Goal: Task Accomplishment & Management: Complete application form

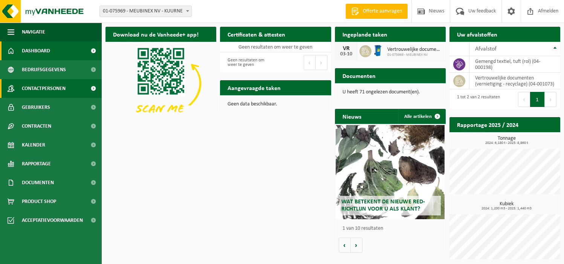
click at [55, 88] on span "Contactpersonen" at bounding box center [44, 88] width 44 height 19
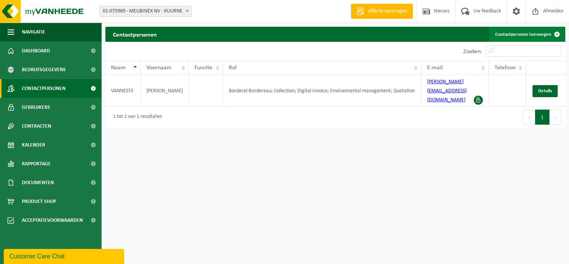
click at [540, 34] on link "Contactpersoon toevoegen" at bounding box center [527, 34] width 75 height 15
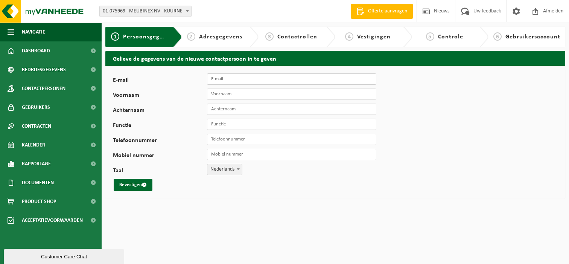
click at [228, 81] on input "E-mail" at bounding box center [291, 78] width 169 height 11
type input "[PERSON_NAME][EMAIL_ADDRESS][DOMAIN_NAME]"
click at [234, 94] on input "Voornaam" at bounding box center [291, 93] width 169 height 11
type input "CARL"
click at [228, 110] on input "Achternaam" at bounding box center [291, 109] width 169 height 11
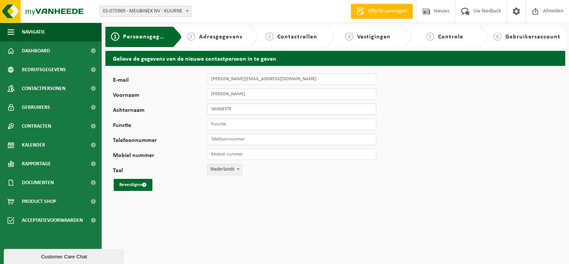
type input "VANNESTE"
click at [236, 122] on input "Functie" at bounding box center [291, 124] width 169 height 11
type input "EIGENAAR"
click at [275, 134] on input "Telefoonnummer" at bounding box center [291, 139] width 169 height 11
type input "[PHONE_NUMBER]"
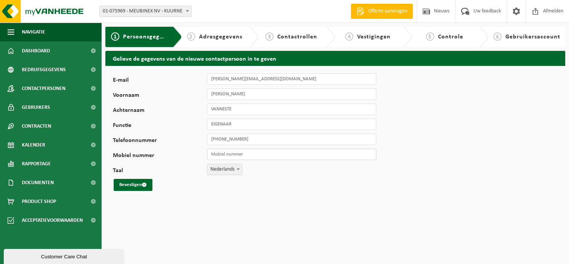
click at [258, 153] on input "Mobiel nummer" at bounding box center [291, 154] width 169 height 11
type input "[PHONE_NUMBER]"
drag, startPoint x: 140, startPoint y: 183, endPoint x: 148, endPoint y: 187, distance: 9.6
click at [140, 183] on button "Bevestigen" at bounding box center [133, 185] width 39 height 12
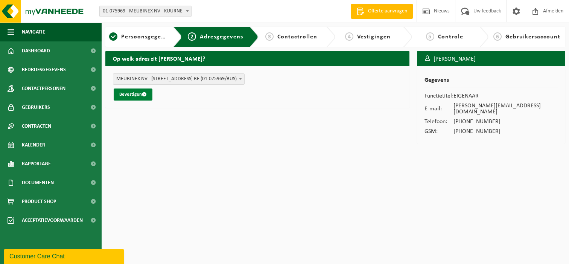
click at [137, 94] on button "Bevestigen" at bounding box center [133, 94] width 39 height 12
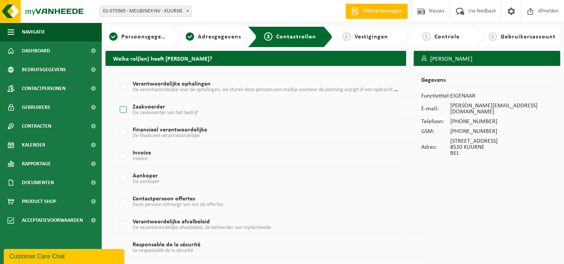
click at [125, 108] on label "Zaakvoerder De zaakvoerder van het bedrijf" at bounding box center [258, 109] width 280 height 11
click at [117, 101] on input "Zaakvoerder De zaakvoerder van het bedrijf" at bounding box center [117, 100] width 0 height 0
checkbox input "true"
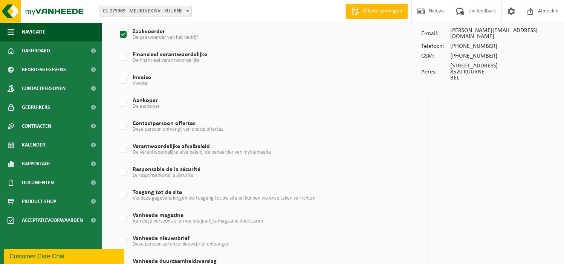
scroll to position [38, 0]
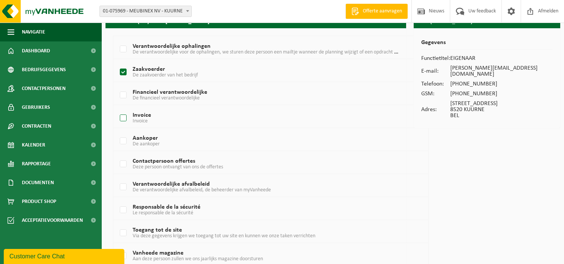
click at [120, 117] on label "Invoice Invoice" at bounding box center [258, 118] width 280 height 11
click at [117, 109] on input "Invoice Invoice" at bounding box center [117, 108] width 0 height 0
checkbox input "true"
click at [124, 163] on label "Contactpersoon offertes Deze persoon ontvangt van ons de offertes" at bounding box center [258, 164] width 280 height 11
click at [117, 155] on input "Contactpersoon offertes Deze persoon ontvangt van ons de offertes" at bounding box center [117, 154] width 0 height 0
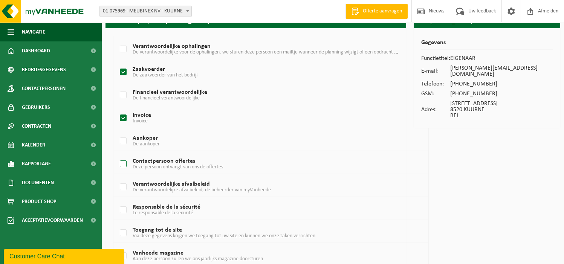
checkbox input "true"
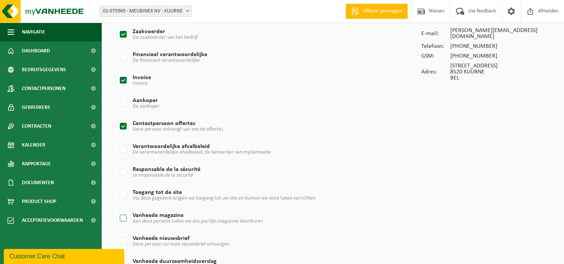
scroll to position [113, 0]
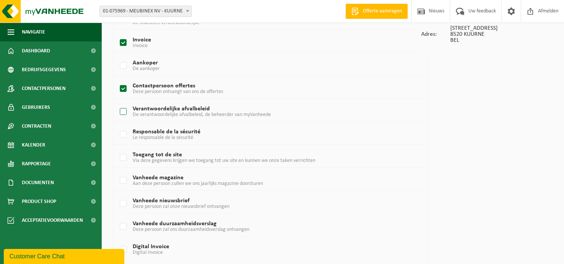
click at [125, 111] on label "Verantwoordelijke afvalbeleid De verantwoordelijke afvalbeleid, de beheerder va…" at bounding box center [258, 111] width 280 height 11
click at [117, 102] on input "Verantwoordelijke afvalbeleid De verantwoordelijke afvalbeleid, de beheerder va…" at bounding box center [117, 102] width 0 height 0
checkbox input "true"
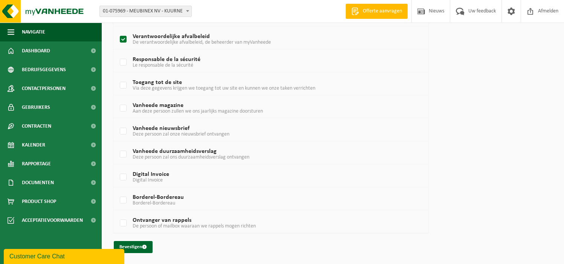
drag, startPoint x: 122, startPoint y: 177, endPoint x: 221, endPoint y: 215, distance: 106.6
click at [122, 177] on label "Digital Invoice Digital Invoice" at bounding box center [258, 177] width 280 height 11
click at [117, 168] on input "Digital Invoice Digital Invoice" at bounding box center [117, 168] width 0 height 0
checkbox input "true"
click at [122, 223] on label "Ontvanger van rappels De persoon of mailbox waaraan we rappels mogen richten" at bounding box center [258, 223] width 280 height 11
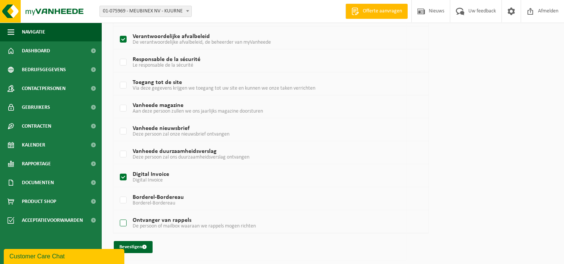
click at [117, 214] on input "Ontvanger van rappels De persoon of mailbox waaraan we rappels mogen richten" at bounding box center [117, 214] width 0 height 0
checkbox input "true"
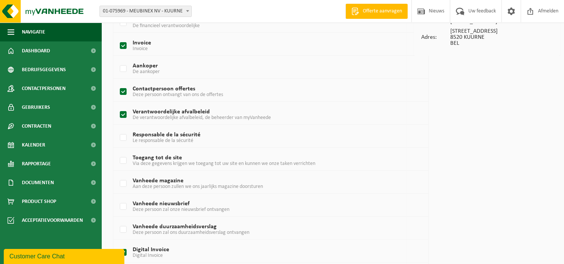
scroll to position [0, 0]
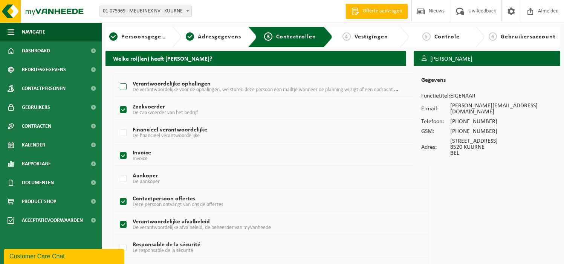
click at [123, 86] on label "Verantwoordelijke ophalingen De verantwoordelijke voor de ophalingen, we sturen…" at bounding box center [258, 86] width 280 height 11
click at [117, 78] on input "Verantwoordelijke ophalingen De verantwoordelijke voor de ophalingen, we sturen…" at bounding box center [117, 77] width 0 height 0
checkbox input "true"
click at [123, 134] on label "Financieel verantwoordelijke De financieel verantwoordelijke" at bounding box center [258, 132] width 280 height 11
click at [117, 124] on input "Financieel verantwoordelijke De financieel verantwoordelijke" at bounding box center [117, 123] width 0 height 0
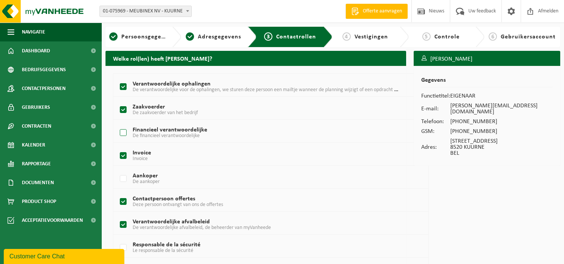
checkbox input "true"
click at [125, 179] on label "Aankoper De aankoper" at bounding box center [258, 178] width 280 height 11
click at [117, 169] on input "Aankoper De aankoper" at bounding box center [117, 169] width 0 height 0
checkbox input "true"
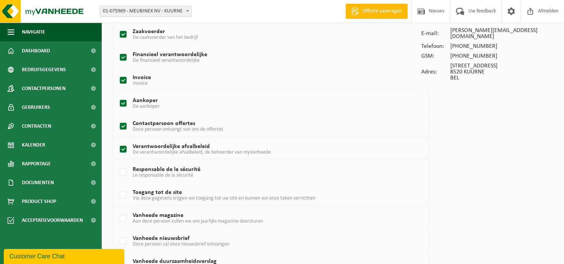
scroll to position [151, 0]
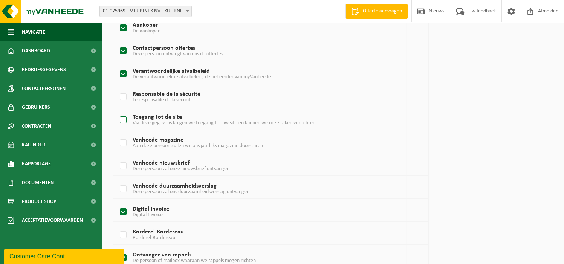
click at [126, 119] on label "Toegang tot de site Via deze gegevens krijgen we toegang tot uw site en kunnen …" at bounding box center [258, 119] width 280 height 11
click at [117, 111] on input "Toegang tot de site Via deze gegevens krijgen we toegang tot uw site en kunnen …" at bounding box center [117, 110] width 0 height 0
checkbox input "true"
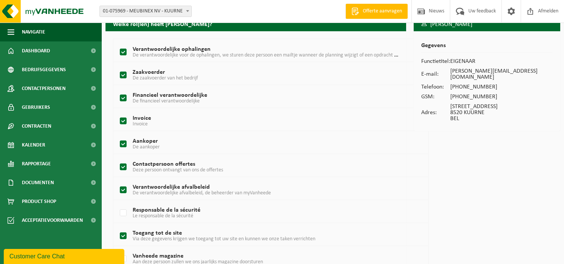
scroll to position [185, 0]
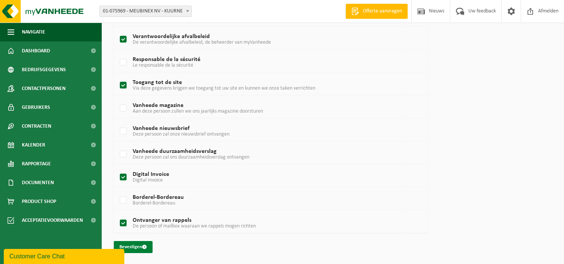
click at [131, 244] on button "Bevestigen" at bounding box center [133, 247] width 39 height 12
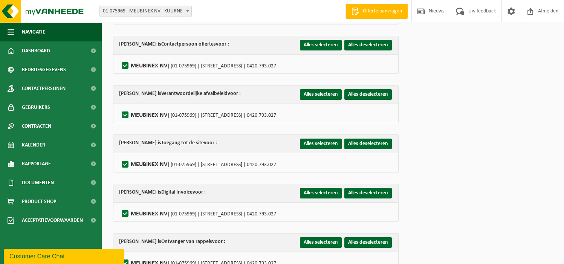
scroll to position [322, 0]
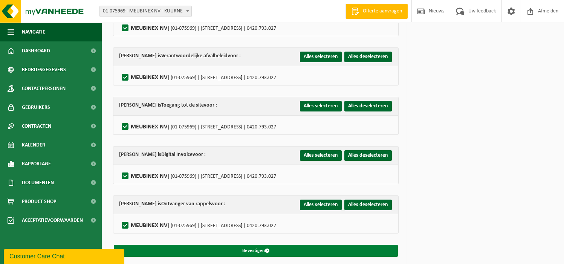
click at [286, 246] on button "Bevestigen" at bounding box center [256, 251] width 284 height 12
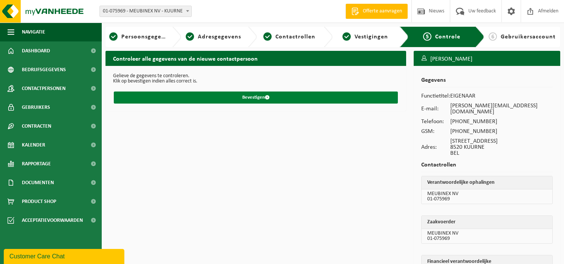
click at [259, 98] on button "Bevestigen" at bounding box center [256, 98] width 284 height 12
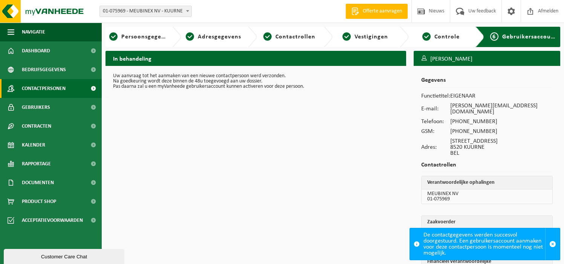
click at [49, 87] on span "Contactpersonen" at bounding box center [44, 88] width 44 height 19
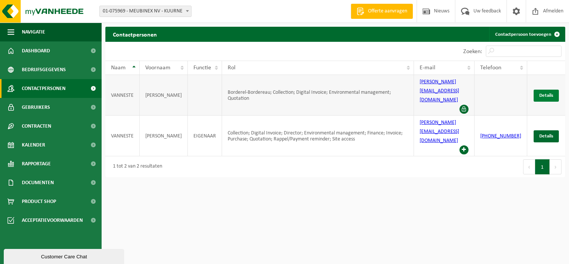
click at [549, 93] on span "Details" at bounding box center [547, 95] width 14 height 5
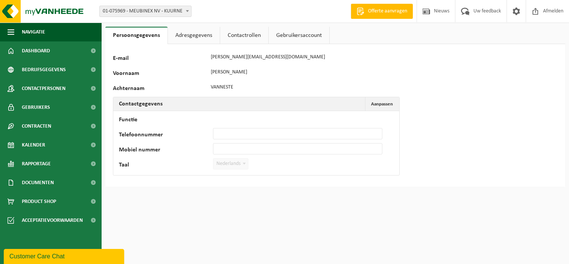
click at [202, 34] on link "Adresgegevens" at bounding box center [194, 35] width 52 height 17
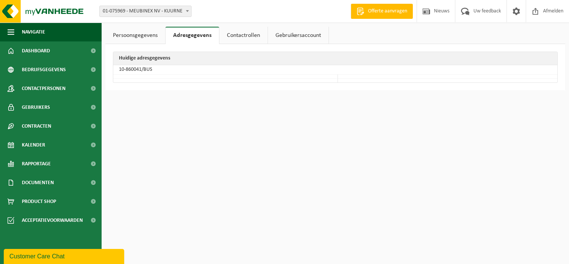
click at [252, 33] on link "Contactrollen" at bounding box center [244, 35] width 48 height 17
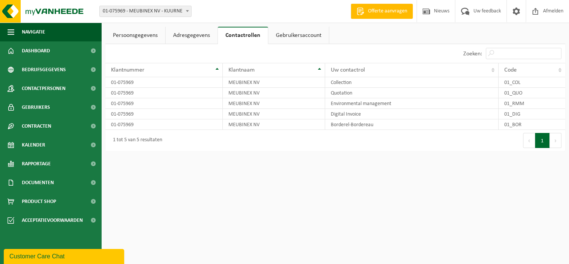
click at [300, 34] on link "Gebruikersaccount" at bounding box center [298, 35] width 61 height 17
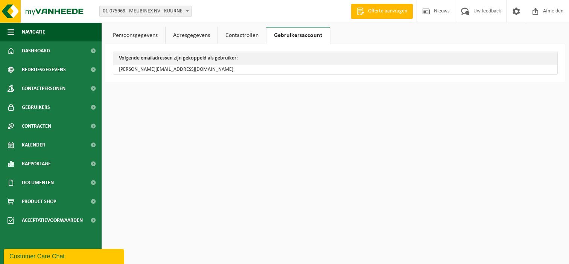
click at [153, 38] on link "Persoonsgegevens" at bounding box center [135, 35] width 60 height 17
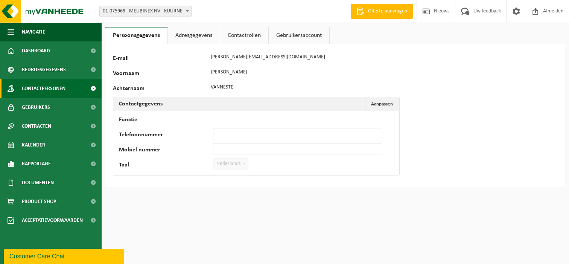
click at [41, 84] on span "Contactpersonen" at bounding box center [44, 88] width 44 height 19
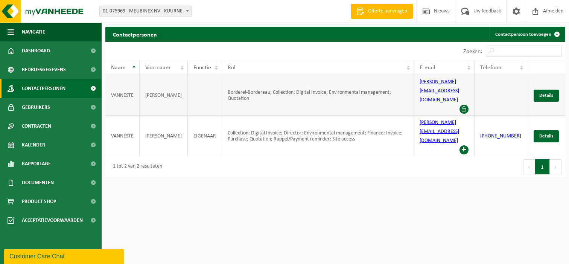
click at [469, 105] on span at bounding box center [464, 109] width 9 height 9
drag, startPoint x: 474, startPoint y: 90, endPoint x: 352, endPoint y: 157, distance: 138.5
click at [352, 157] on html "Vestiging: 01-075969 - MEUBINEX NV - KUURNE 01-075969 - MEUBINEX NV - KUURNE We…" at bounding box center [284, 132] width 569 height 264
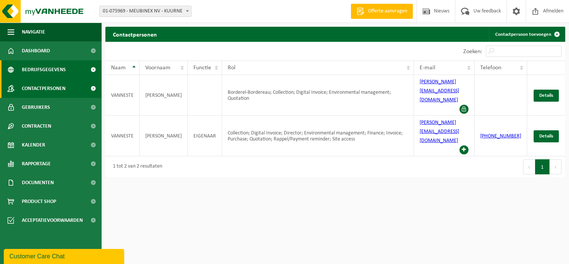
click at [38, 71] on span "Bedrijfsgegevens" at bounding box center [44, 69] width 44 height 19
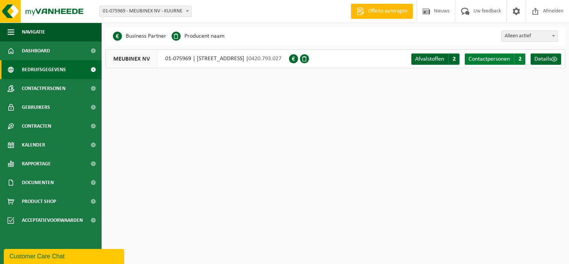
click at [523, 59] on span "2" at bounding box center [519, 58] width 11 height 11
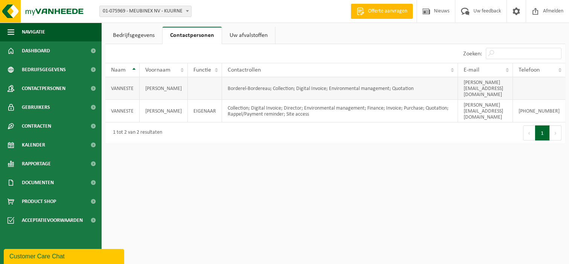
click at [513, 81] on td "[PERSON_NAME][EMAIL_ADDRESS][DOMAIN_NAME]" at bounding box center [485, 88] width 55 height 23
drag, startPoint x: 185, startPoint y: 82, endPoint x: 38, endPoint y: 49, distance: 150.2
click at [38, 49] on span "Dashboard" at bounding box center [36, 50] width 28 height 19
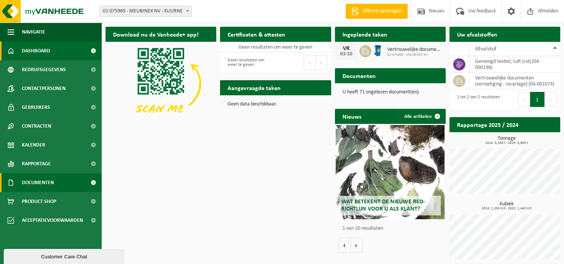
click at [54, 180] on span "Documenten" at bounding box center [38, 182] width 32 height 19
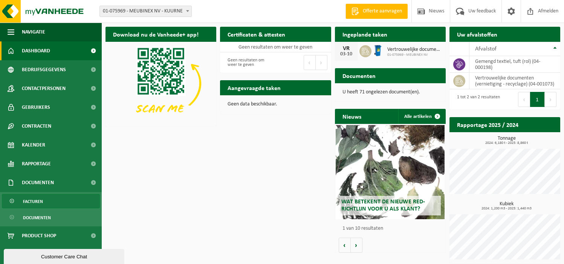
click at [35, 201] on span "Facturen" at bounding box center [33, 201] width 20 height 14
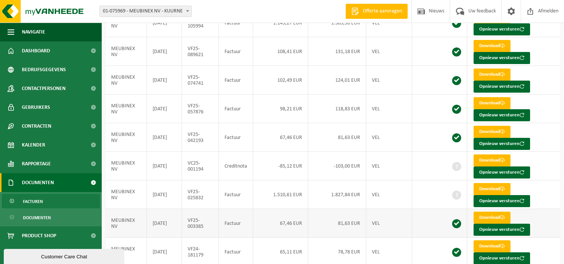
scroll to position [142, 0]
